Goal: Task Accomplishment & Management: Use online tool/utility

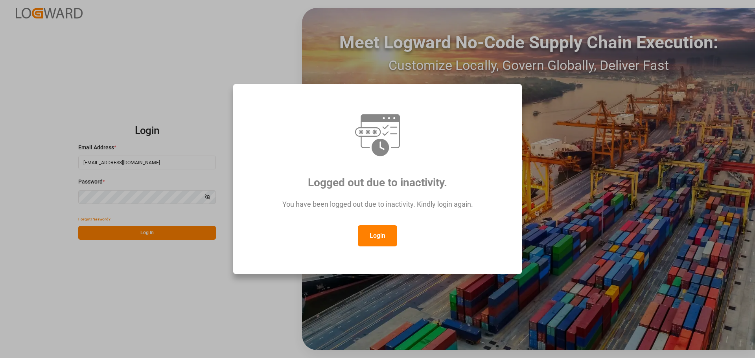
click at [381, 243] on button "Login" at bounding box center [377, 235] width 39 height 21
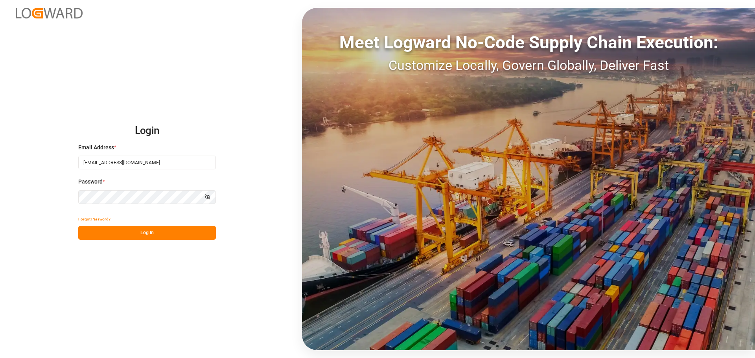
click at [142, 238] on button "Log In" at bounding box center [147, 233] width 138 height 14
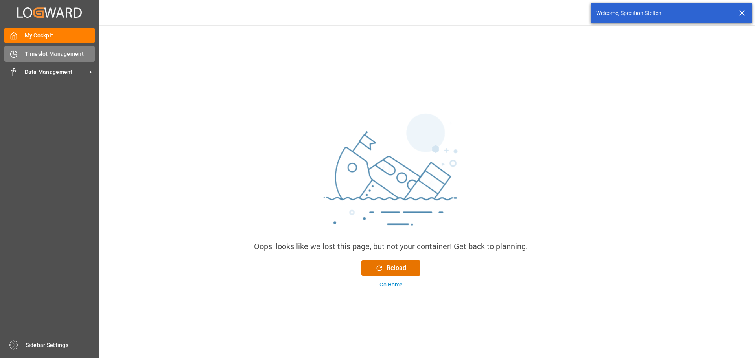
click at [31, 58] on div "Timeslot Management Timeslot Management" at bounding box center [49, 53] width 90 height 15
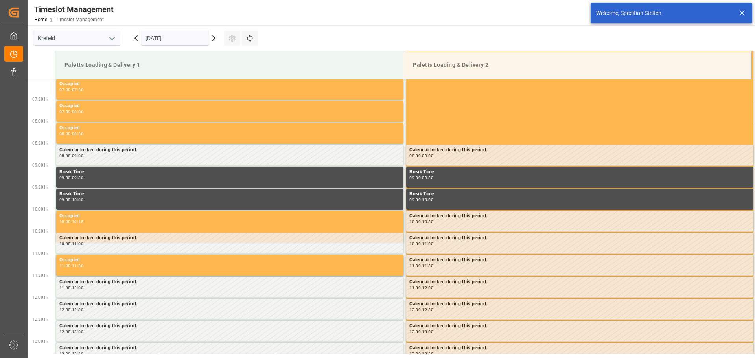
scroll to position [347, 0]
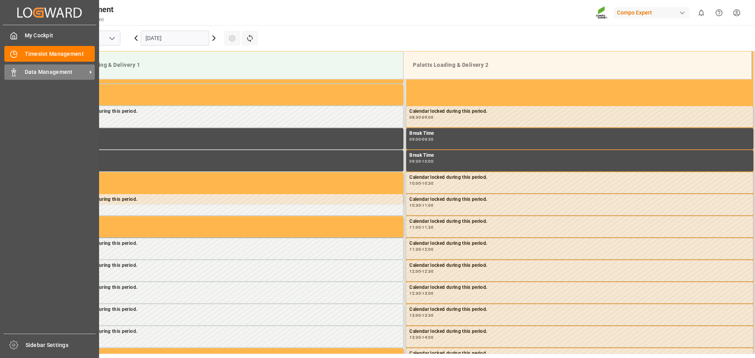
click at [36, 73] on span "Data Management" at bounding box center [56, 72] width 62 height 8
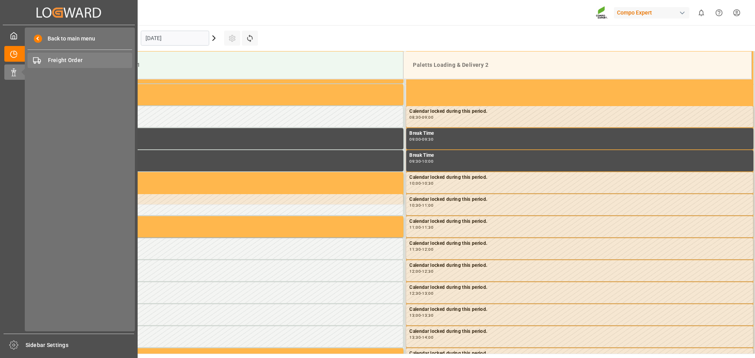
click at [61, 59] on span "Freight Order" at bounding box center [90, 60] width 85 height 8
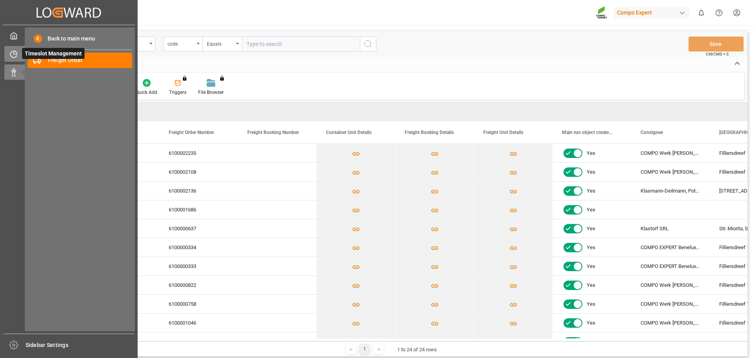
click at [17, 53] on icon at bounding box center [15, 52] width 3 height 3
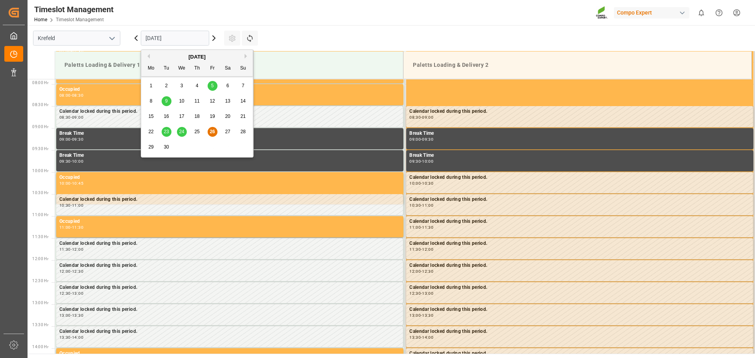
click at [203, 39] on input "[DATE]" at bounding box center [175, 38] width 68 height 15
click at [154, 146] on div "29" at bounding box center [151, 147] width 10 height 9
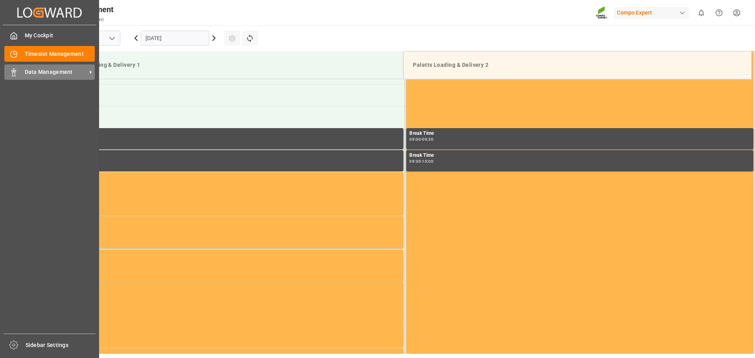
click at [48, 74] on span "Data Management" at bounding box center [56, 72] width 62 height 8
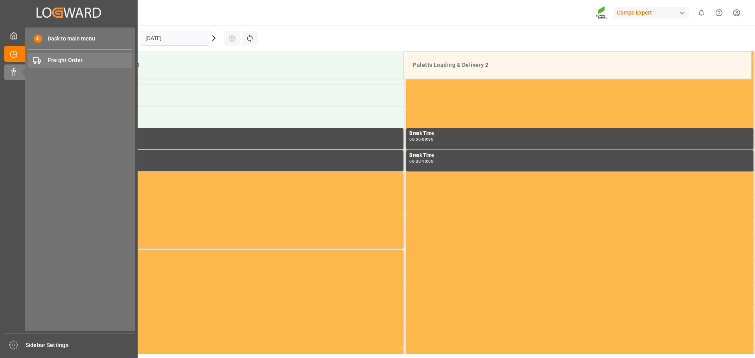
click at [89, 62] on span "Freight Order" at bounding box center [90, 60] width 85 height 8
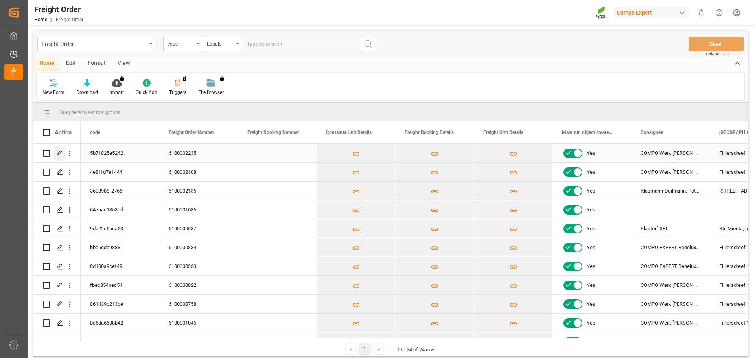
click at [61, 153] on icon "Press SPACE to select this row." at bounding box center [60, 153] width 6 height 6
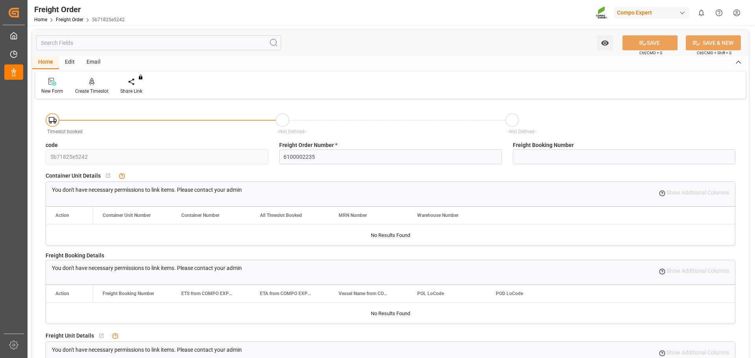
click at [90, 92] on div "Create Timeslot" at bounding box center [91, 91] width 33 height 7
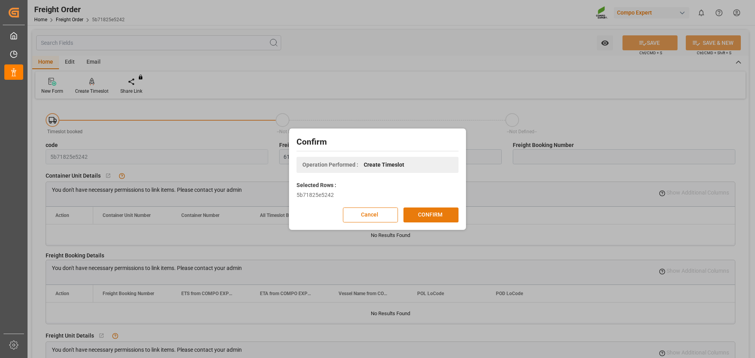
click at [431, 214] on button "CONFIRM" at bounding box center [430, 215] width 55 height 15
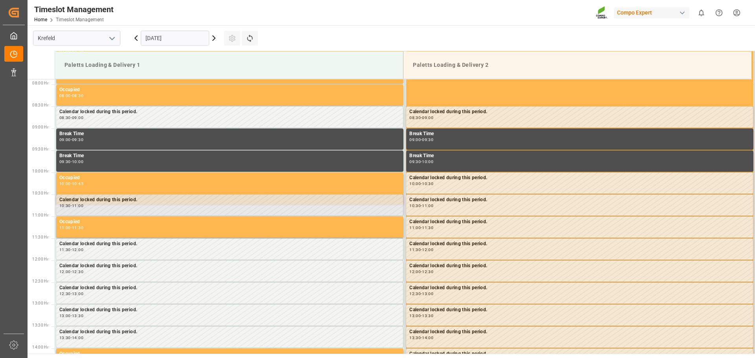
scroll to position [347, 0]
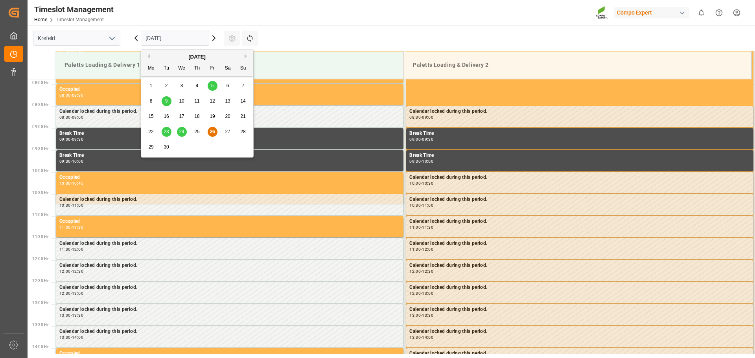
click at [201, 39] on input "[DATE]" at bounding box center [175, 38] width 68 height 15
click at [150, 147] on span "29" at bounding box center [150, 147] width 5 height 6
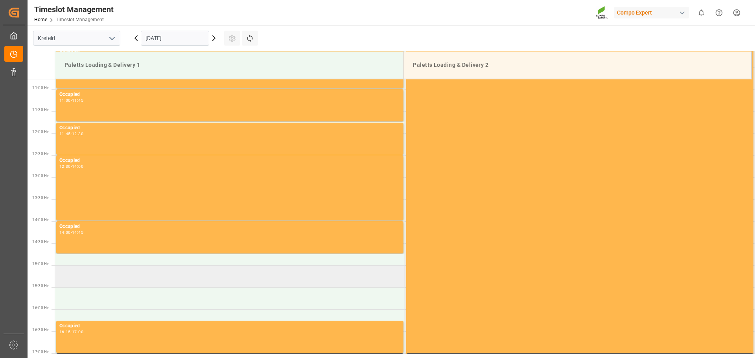
scroll to position [505, 0]
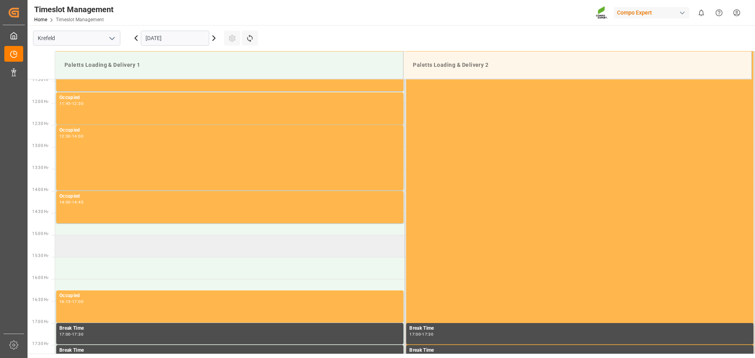
click at [87, 243] on td at bounding box center [230, 246] width 350 height 22
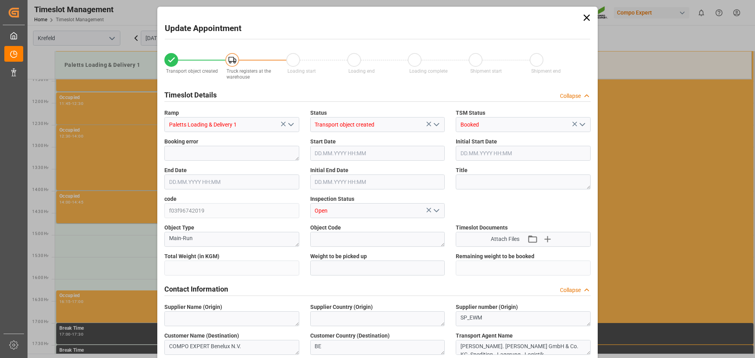
type input "24480"
type input "0"
type input "29.09.2025 15:00"
type input "29.09.2025 15:30"
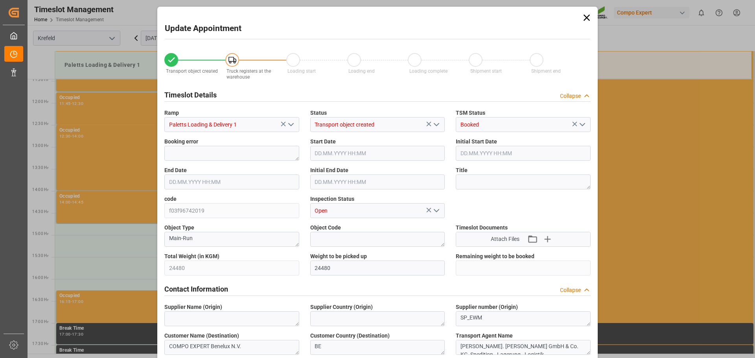
type input "26.09.2025 07:57"
type input "26.09.2025 07:19"
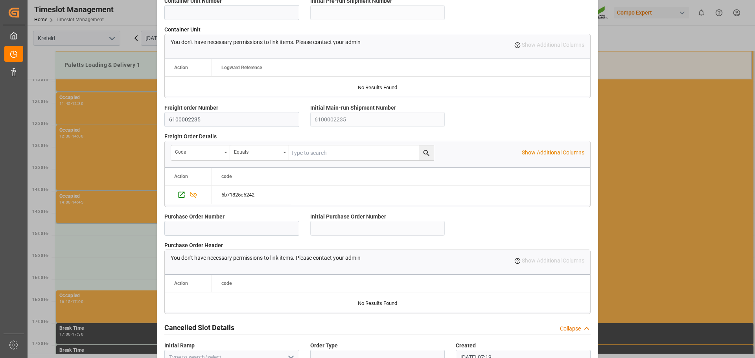
scroll to position [677, 0]
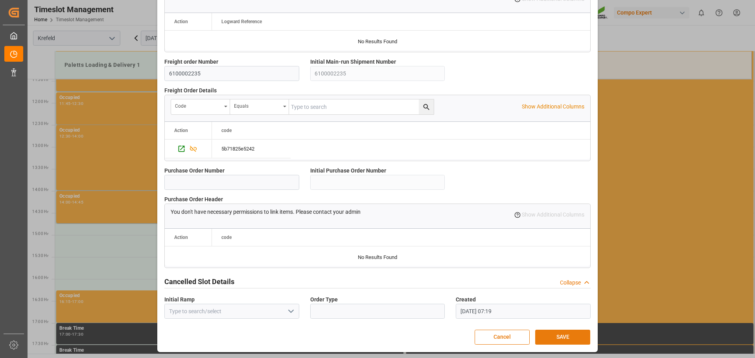
click at [567, 337] on button "SAVE" at bounding box center [562, 337] width 55 height 15
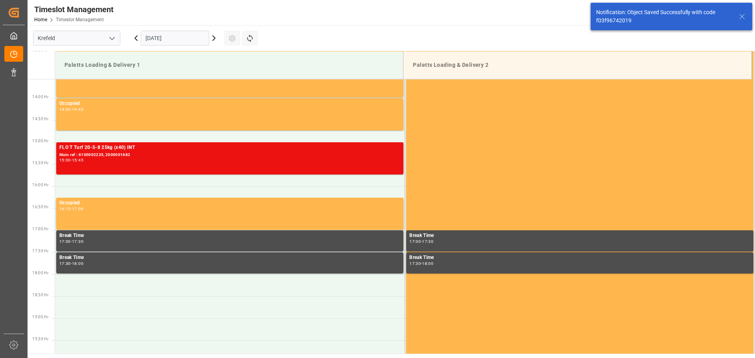
scroll to position [612, 0]
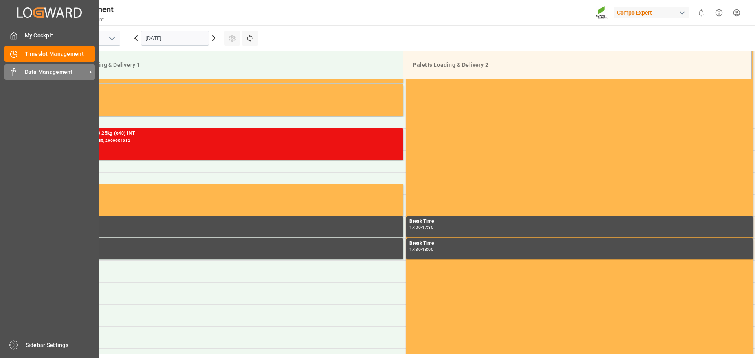
click at [50, 72] on span "Data Management" at bounding box center [56, 72] width 62 height 8
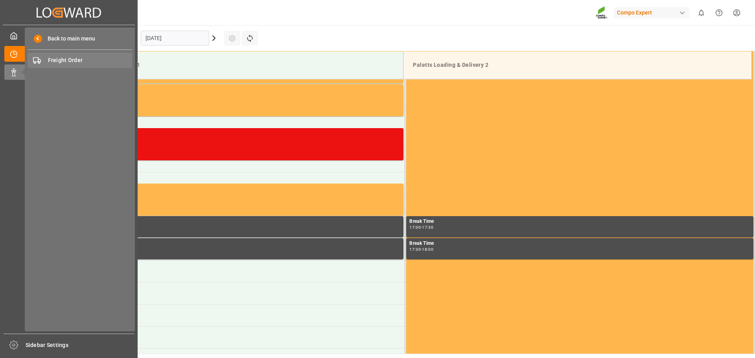
click at [84, 60] on span "Freight Order" at bounding box center [90, 60] width 85 height 8
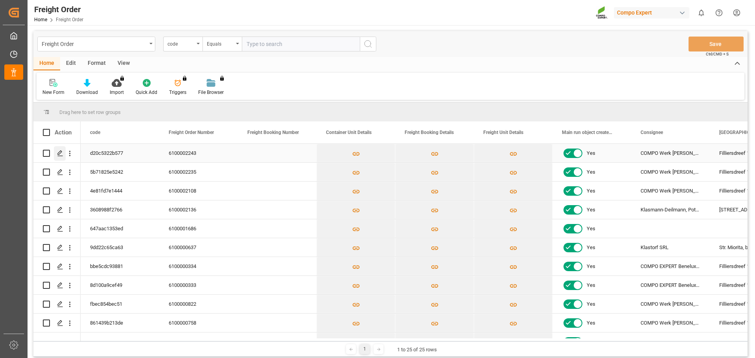
click at [60, 154] on polygon "Press SPACE to select this row." at bounding box center [60, 153] width 4 height 4
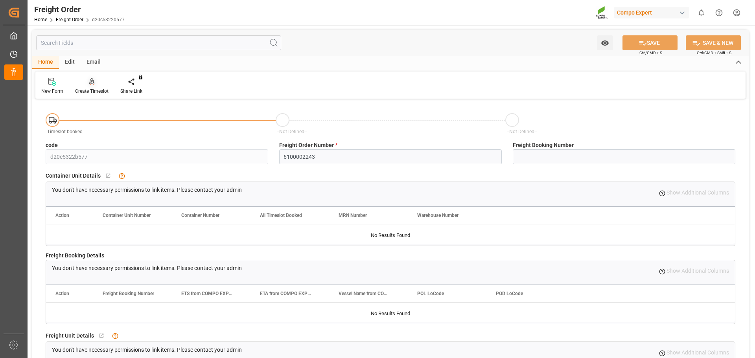
click at [96, 92] on div "Create Timeslot" at bounding box center [91, 91] width 33 height 7
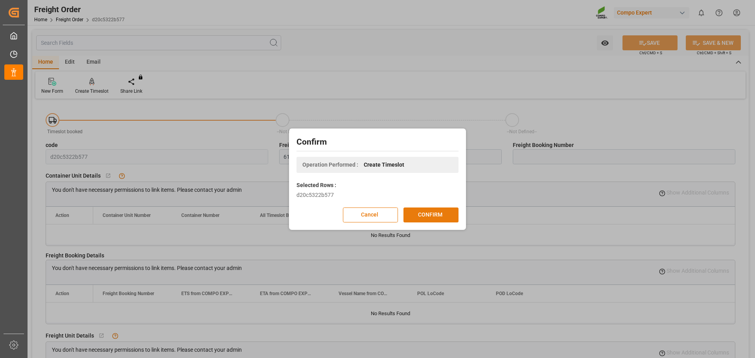
click at [437, 208] on button "CONFIRM" at bounding box center [430, 215] width 55 height 15
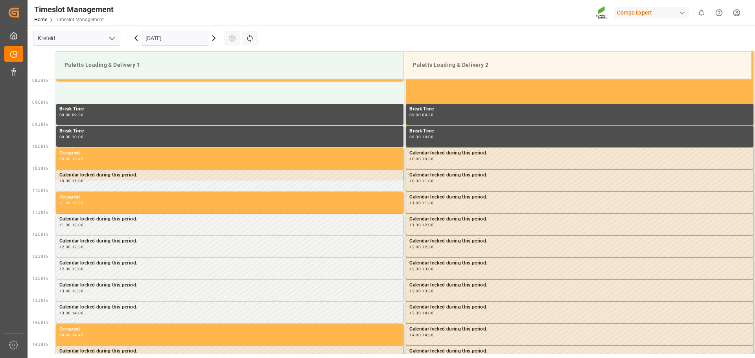
scroll to position [391, 0]
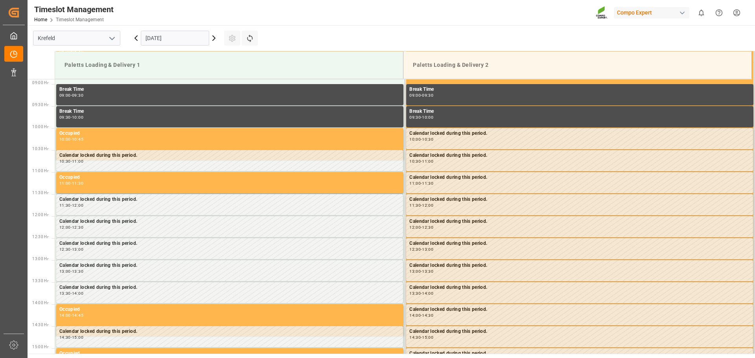
click at [182, 34] on input "[DATE]" at bounding box center [175, 38] width 68 height 15
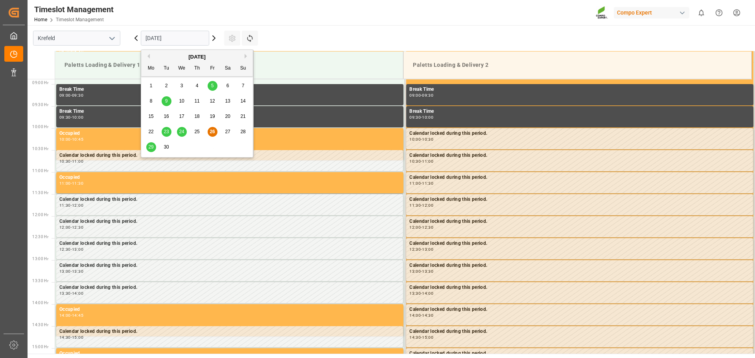
click at [168, 146] on span "30" at bounding box center [166, 147] width 5 height 6
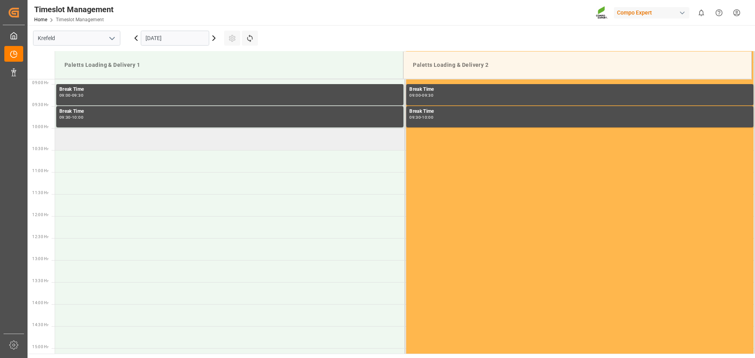
click at [90, 146] on td at bounding box center [230, 139] width 350 height 22
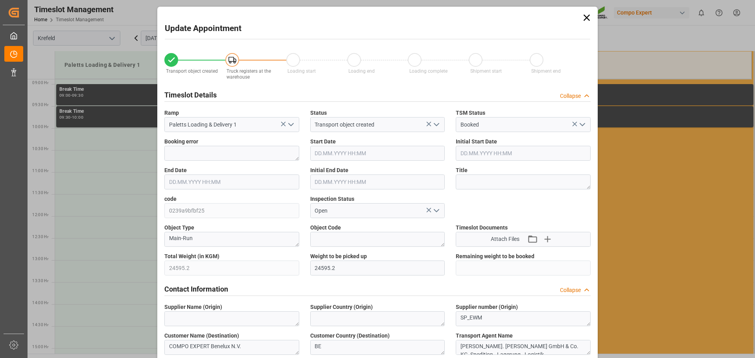
type input "30.09.2025 10:00"
type input "30.09.2025 10:30"
type input "26.09.2025 09:25"
type input "26.09.2025 07:33"
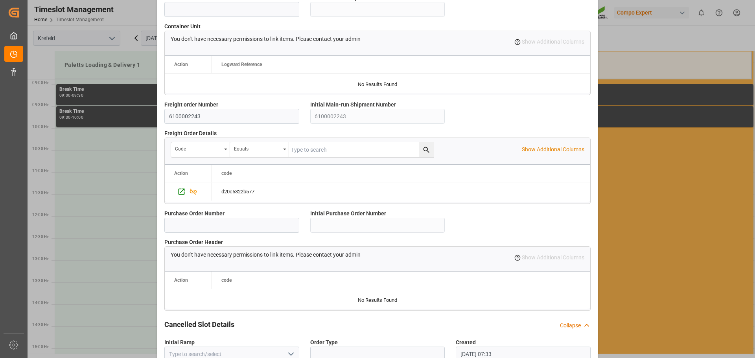
scroll to position [677, 0]
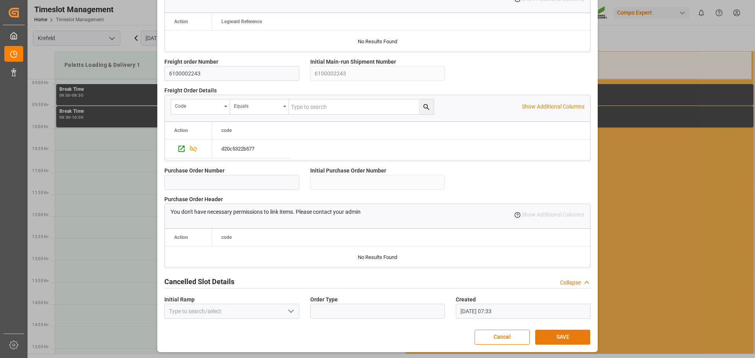
click at [566, 333] on button "SAVE" at bounding box center [562, 337] width 55 height 15
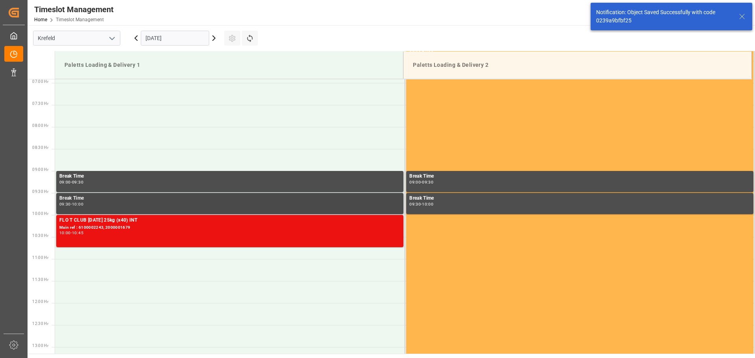
scroll to position [313, 0]
